Goal: Contribute content: Add original content to the website for others to see

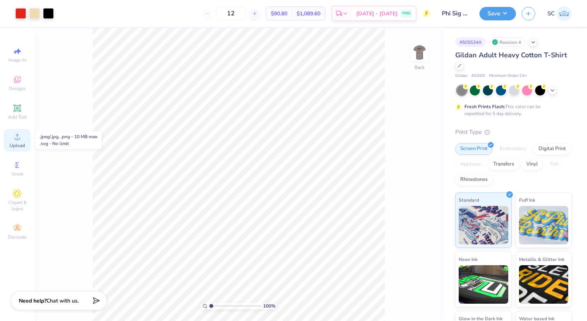
click at [18, 135] on icon at bounding box center [17, 136] width 9 height 9
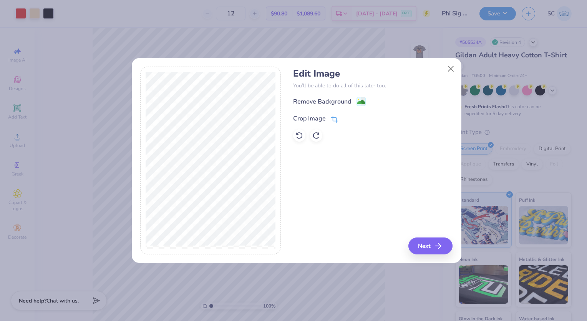
click at [309, 116] on div "Crop Image" at bounding box center [309, 118] width 33 height 9
click at [346, 116] on icon at bounding box center [347, 117] width 5 height 5
click at [362, 102] on image at bounding box center [361, 102] width 8 height 8
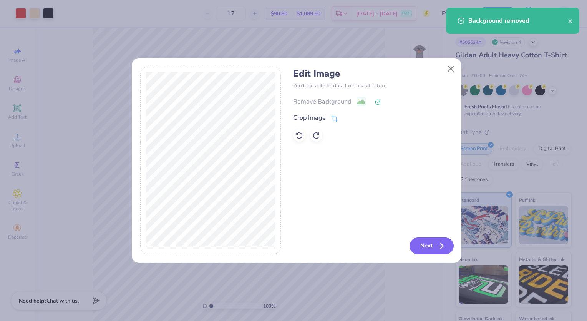
drag, startPoint x: 434, startPoint y: 238, endPoint x: 420, endPoint y: 249, distance: 16.9
click at [420, 249] on button "Next" at bounding box center [432, 245] width 44 height 17
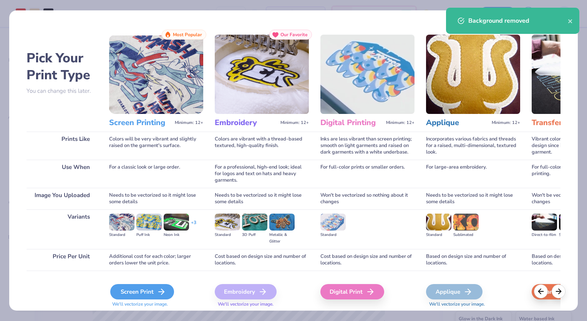
click at [131, 290] on div "Screen Print" at bounding box center [142, 291] width 64 height 15
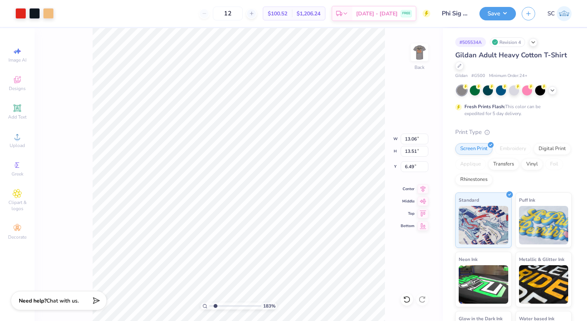
type input "1.82881899774265"
type input "3.38"
type input "3.50"
type input "3.80"
type input "1.82881899774265"
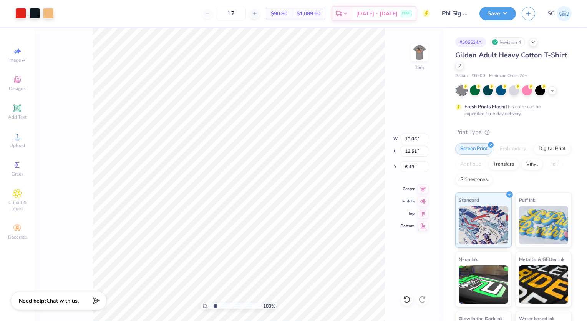
type input "6.41"
type input "6.64"
type input "13.37"
type input "1.82881899774265"
type input "2.11"
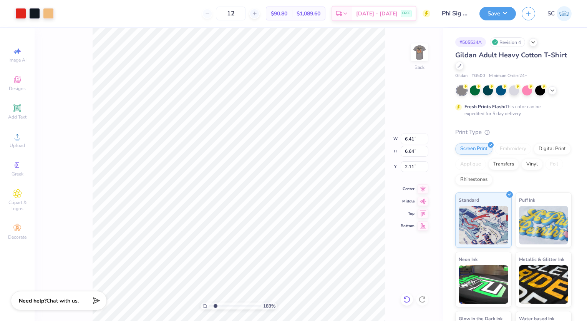
click at [405, 301] on icon at bounding box center [407, 299] width 7 height 7
type input "1.82881899774265"
type input "13.37"
click at [405, 301] on icon at bounding box center [407, 299] width 7 height 7
type input "1.82881899774265"
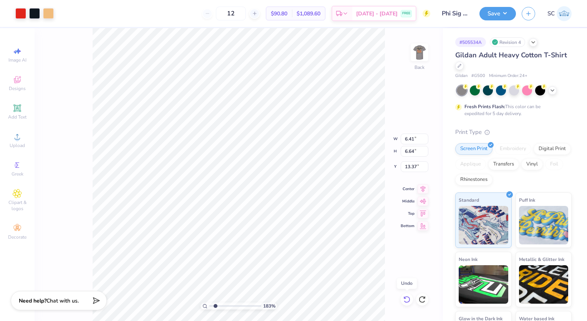
type input "13.06"
type input "13.51"
type input "6.49"
click at [404, 300] on icon at bounding box center [407, 299] width 8 height 8
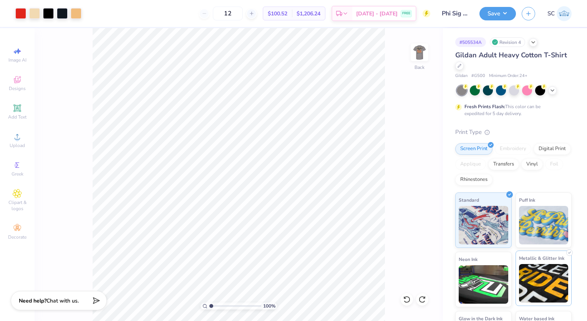
click at [525, 288] on div "Art colors 12 $100.52 Per Item $1,206.24 Total Est. Delivery [DATE] - [DATE] FR…" at bounding box center [293, 160] width 587 height 321
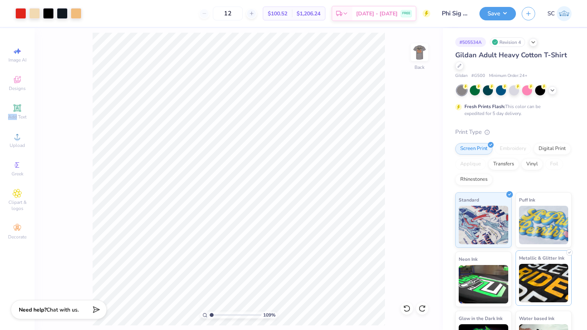
type input "1"
type input "4.59"
type input "4.75"
type input "15.26"
type input "1"
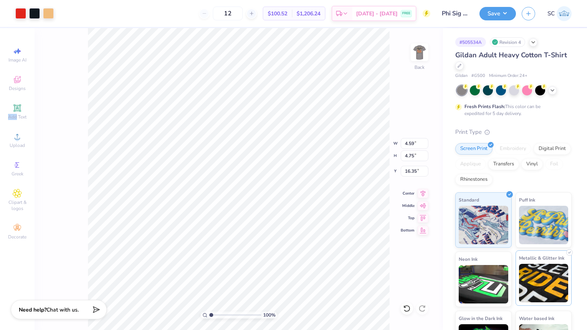
type input "8.50"
type input "3.26"
type input "3.37"
type input "8.84"
type input "3.44"
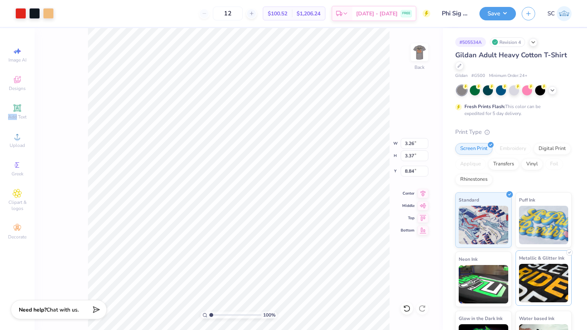
type input "3.56"
type input "6.23"
type input "3.38"
type input "3.50"
type input "3.80"
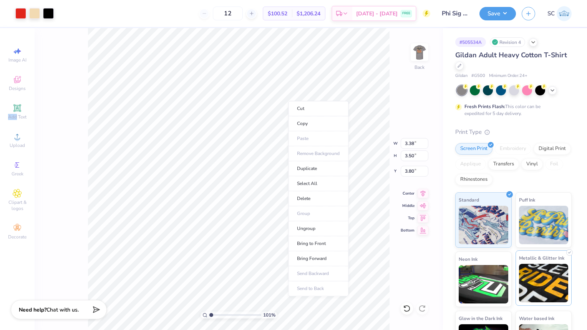
type input "1"
click at [320, 196] on li "Delete" at bounding box center [318, 198] width 60 height 15
type input "4.13"
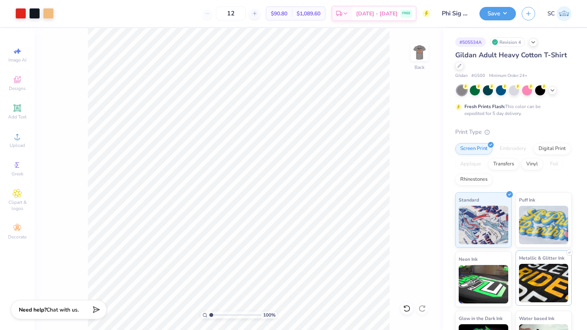
click at [423, 58] on img at bounding box center [419, 52] width 15 height 15
click at [415, 50] on img at bounding box center [419, 52] width 15 height 15
click at [415, 54] on img at bounding box center [419, 52] width 15 height 15
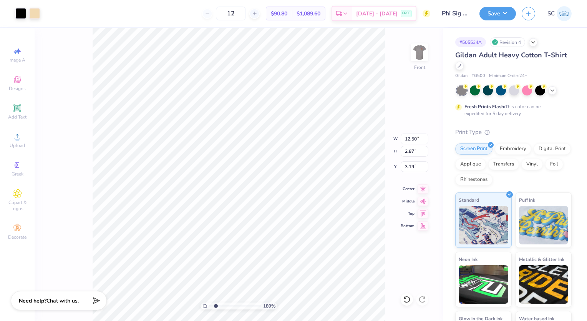
type input "1.89004059473601"
type input "8.37"
type input "1.92"
type input "1.89004059473601"
type input "1.57"
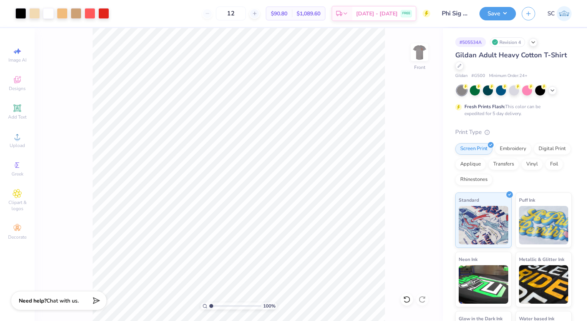
type input "1"
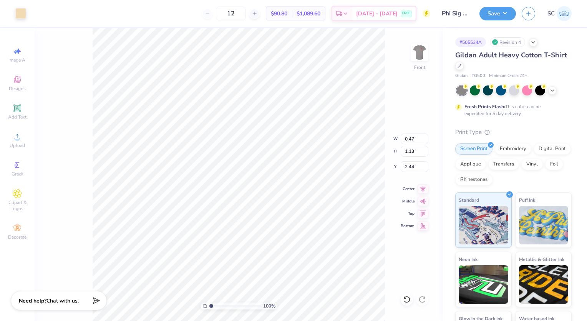
type input "2.44"
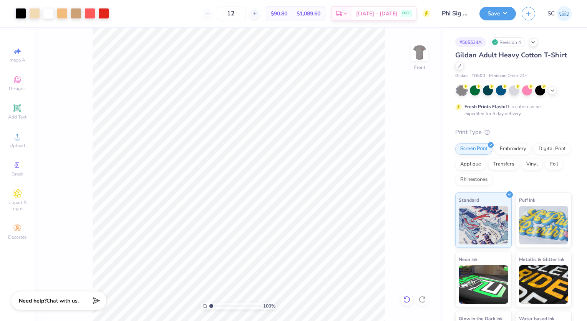
click at [405, 296] on icon at bounding box center [407, 299] width 8 height 8
click at [405, 296] on div at bounding box center [407, 299] width 12 height 12
click at [407, 299] on icon at bounding box center [407, 299] width 8 height 8
click at [406, 298] on icon at bounding box center [405, 297] width 2 height 2
click at [411, 205] on div "100 % Front" at bounding box center [239, 174] width 409 height 292
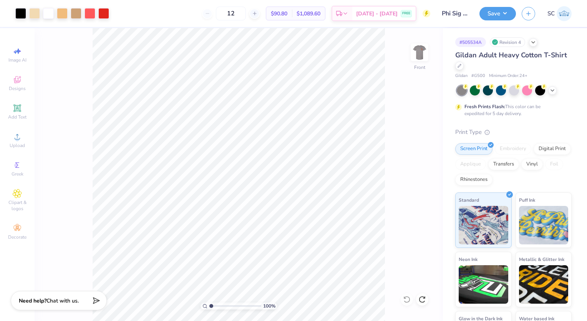
click at [386, 126] on div "100 % Front" at bounding box center [239, 174] width 409 height 292
click at [509, 10] on button "Save" at bounding box center [498, 12] width 37 height 13
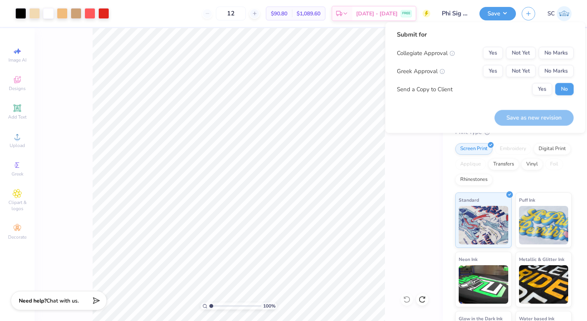
drag, startPoint x: 494, startPoint y: 49, endPoint x: 411, endPoint y: 159, distance: 137.8
click at [411, 159] on div "100 % Front" at bounding box center [239, 174] width 409 height 292
click at [526, 55] on button "Not Yet" at bounding box center [521, 53] width 30 height 12
click at [519, 73] on button "Not Yet" at bounding box center [521, 71] width 30 height 12
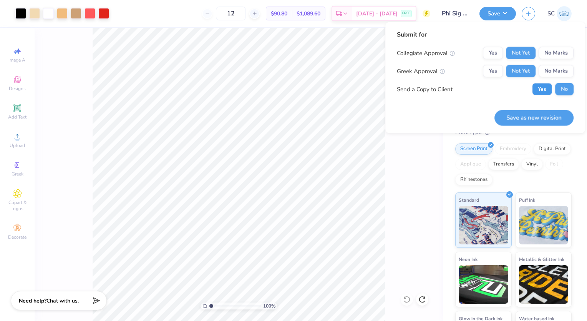
click at [541, 90] on button "Yes" at bounding box center [542, 89] width 20 height 12
click at [528, 117] on button "Save as new revision" at bounding box center [534, 118] width 79 height 16
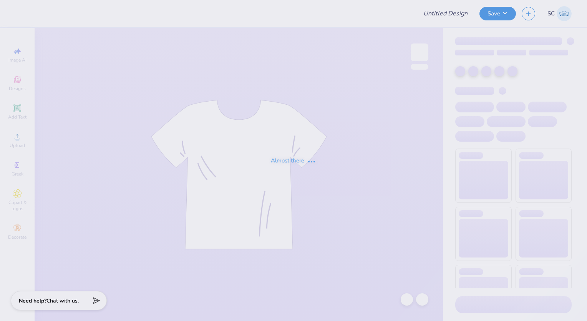
type input "[PERSON_NAME] : [GEOGRAPHIC_DATA][US_STATE]"
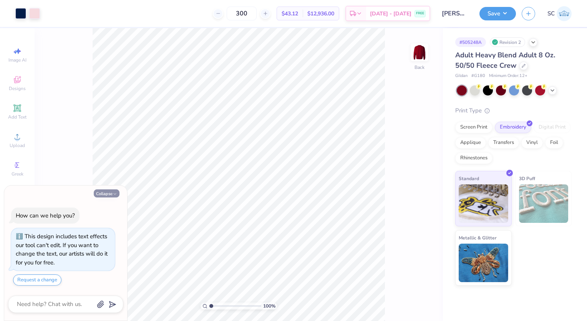
click at [101, 191] on button "Collapse" at bounding box center [107, 193] width 26 height 8
type textarea "x"
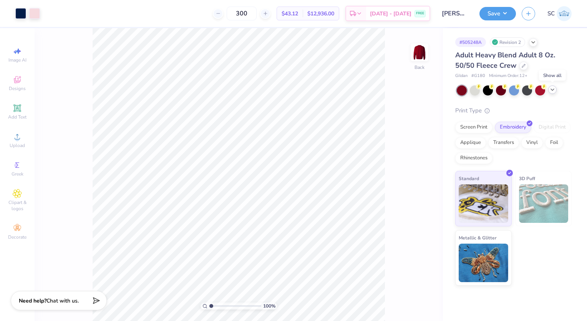
click at [553, 89] on polyline at bounding box center [552, 90] width 3 height 2
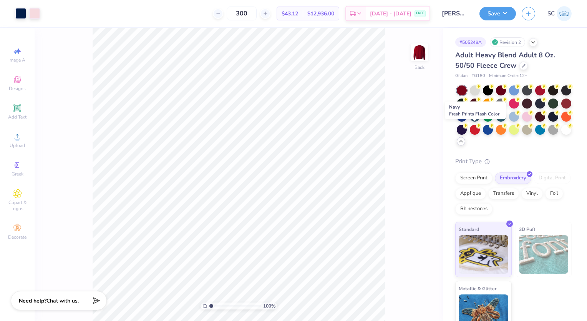
drag, startPoint x: 476, startPoint y: 125, endPoint x: 387, endPoint y: 112, distance: 90.1
click at [387, 112] on div "100 % Back" at bounding box center [239, 174] width 409 height 292
click at [548, 121] on div at bounding box center [553, 116] width 10 height 10
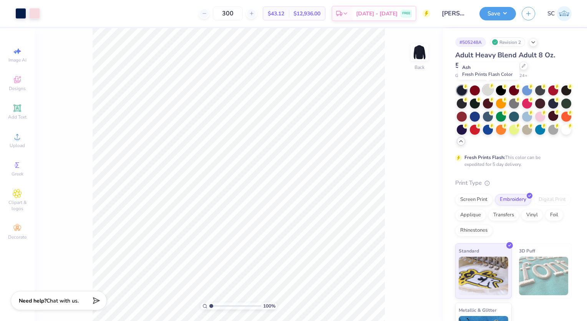
drag, startPoint x: 492, startPoint y: 88, endPoint x: 487, endPoint y: 86, distance: 5.4
click at [487, 86] on div at bounding box center [488, 90] width 10 height 10
